Goal: Task Accomplishment & Management: Use online tool/utility

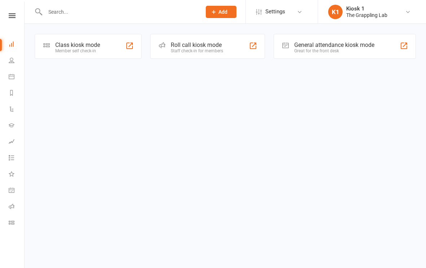
click at [93, 47] on div "Class kiosk mode" at bounding box center [77, 45] width 45 height 7
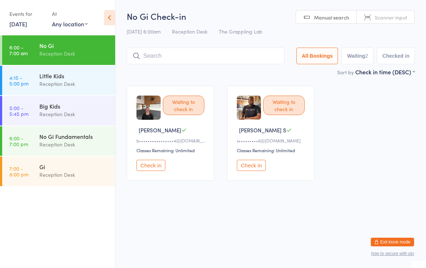
click at [151, 167] on button "Check in" at bounding box center [151, 165] width 29 height 11
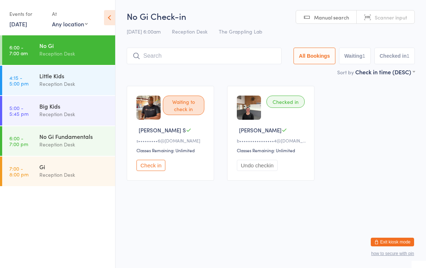
click at [201, 56] on input "search" at bounding box center [204, 56] width 155 height 17
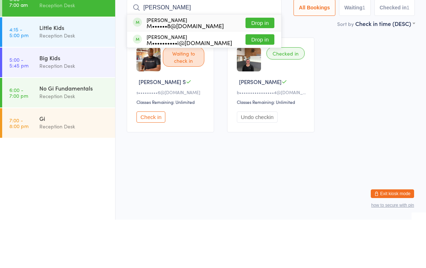
type input "[PERSON_NAME]"
click at [259, 66] on button "Drop in" at bounding box center [260, 71] width 29 height 10
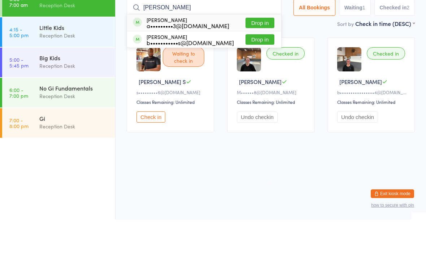
type input "[PERSON_NAME]"
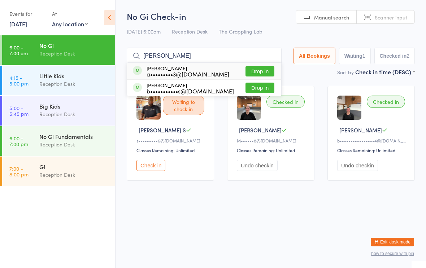
click at [70, 46] on div "No Gi" at bounding box center [74, 46] width 70 height 8
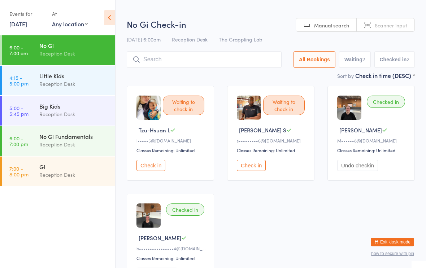
click at [158, 57] on input "search" at bounding box center [204, 59] width 155 height 17
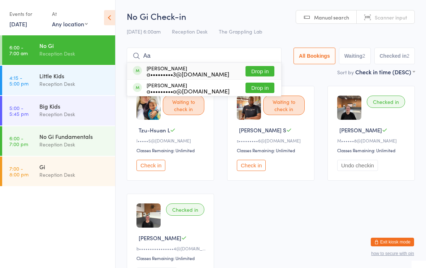
type input "A"
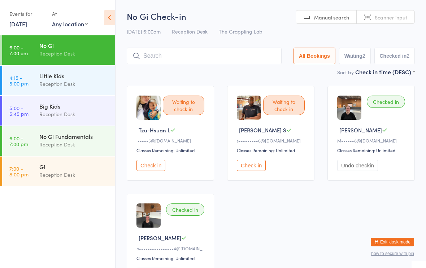
click at [58, 40] on div "No Gi Reception Desk" at bounding box center [77, 49] width 76 height 29
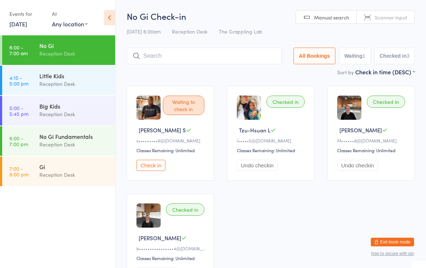
click at [158, 54] on input "search" at bounding box center [204, 56] width 155 height 17
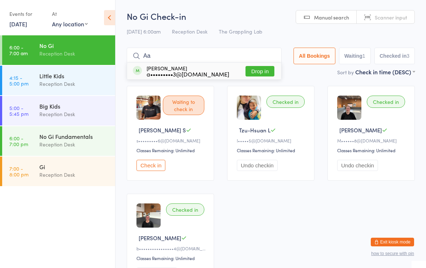
type input "A"
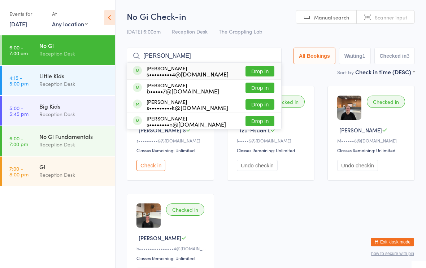
type input "[PERSON_NAME]"
click at [257, 70] on button "Drop in" at bounding box center [260, 71] width 29 height 10
